Goal: Task Accomplishment & Management: Use online tool/utility

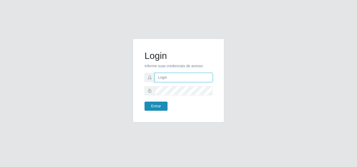
type input "[EMAIL_ADDRESS][DOMAIN_NAME]"
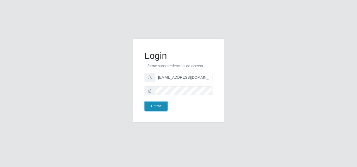
click at [162, 105] on button "Entrar" at bounding box center [155, 106] width 23 height 9
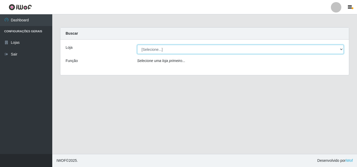
click at [341, 49] on select "[Selecione...] Rede Potiguar 1 - Macaíba" at bounding box center [240, 49] width 206 height 9
select select "100"
click at [137, 45] on select "[Selecione...] Rede Potiguar 1 - Macaíba" at bounding box center [240, 49] width 206 height 9
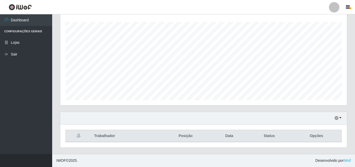
scroll to position [60, 0]
